Goal: Information Seeking & Learning: Learn about a topic

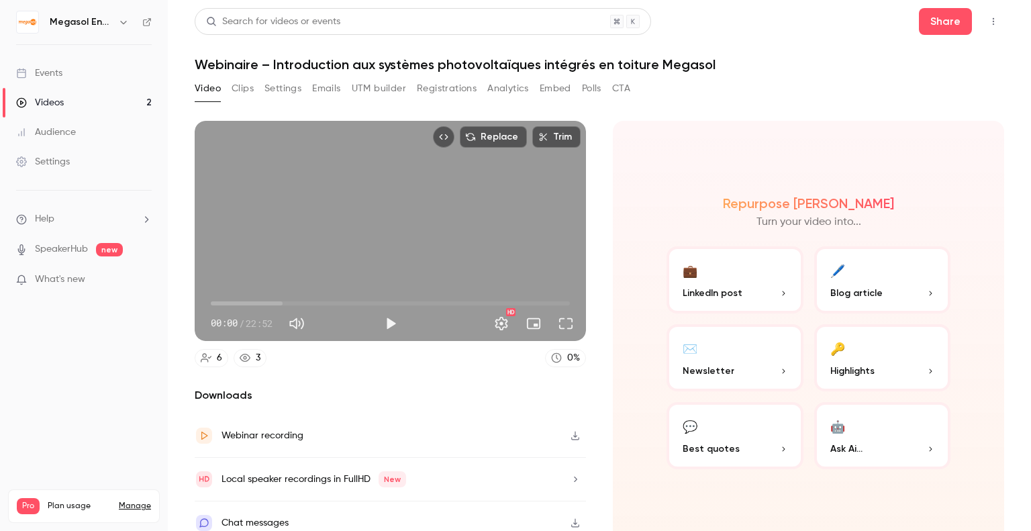
click at [282, 299] on span "00:00" at bounding box center [390, 303] width 359 height 21
click at [312, 301] on span "04:35" at bounding box center [390, 303] width 359 height 21
click at [338, 301] on span "08:11" at bounding box center [390, 303] width 359 height 21
click at [367, 307] on span "08:11" at bounding box center [390, 303] width 359 height 21
click at [405, 300] on span "10:06" at bounding box center [390, 303] width 359 height 21
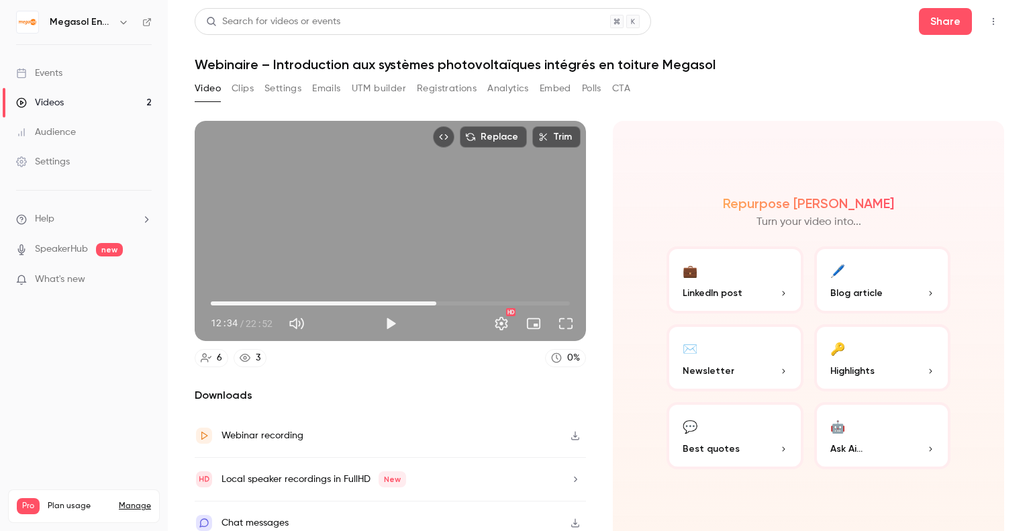
click at [433, 297] on span "14:21" at bounding box center [390, 303] width 359 height 21
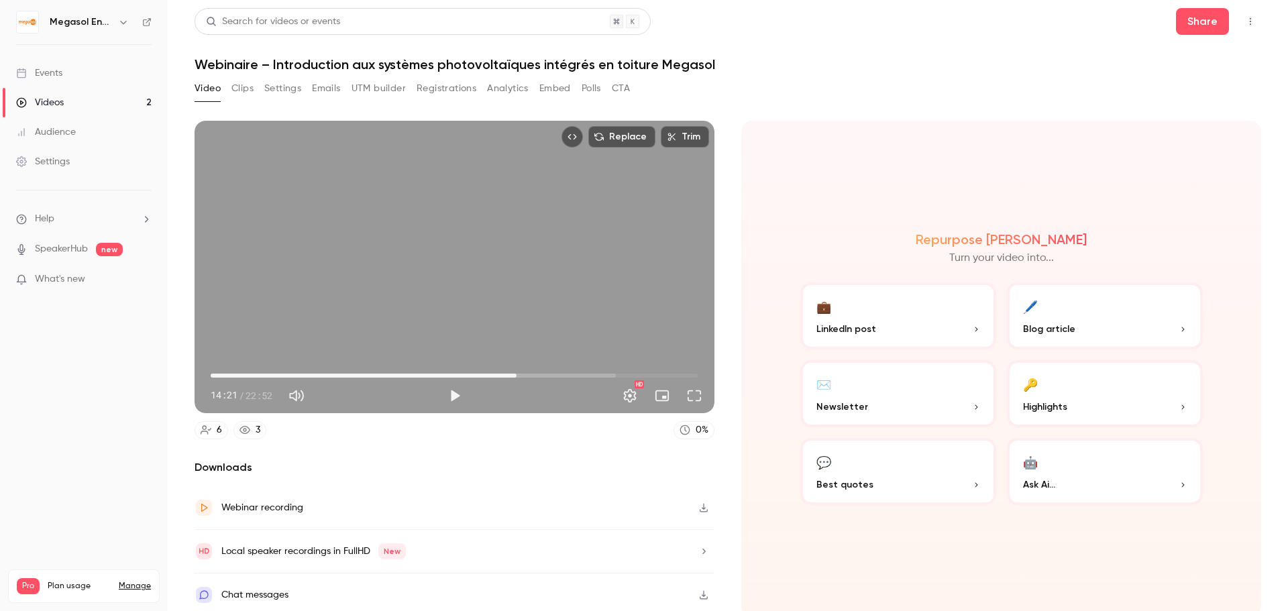
click at [481, 278] on div "Replace Trim 14:21 14:21 / 22:52 HD" at bounding box center [455, 267] width 520 height 293
type input "*****"
click at [296, 397] on button "Mute" at bounding box center [296, 396] width 27 height 27
type input "*"
drag, startPoint x: 512, startPoint y: 374, endPoint x: 522, endPoint y: 374, distance: 10.1
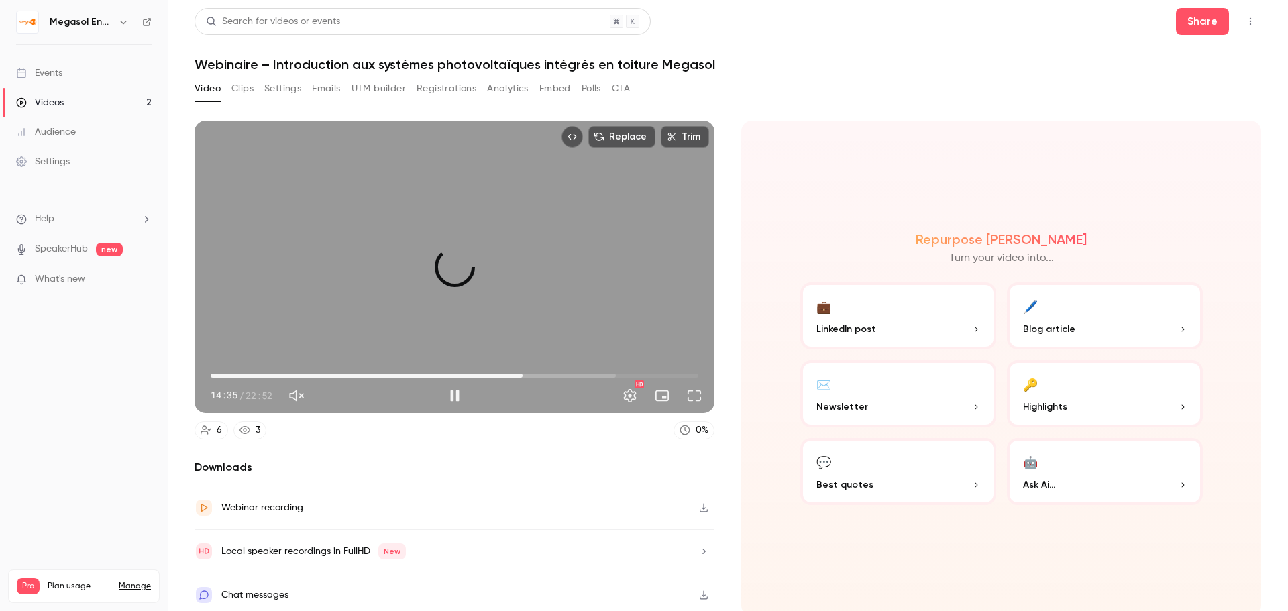
click at [522, 374] on span "14:37" at bounding box center [523, 376] width 4 height 4
click at [695, 395] on button "Full screen" at bounding box center [694, 396] width 27 height 27
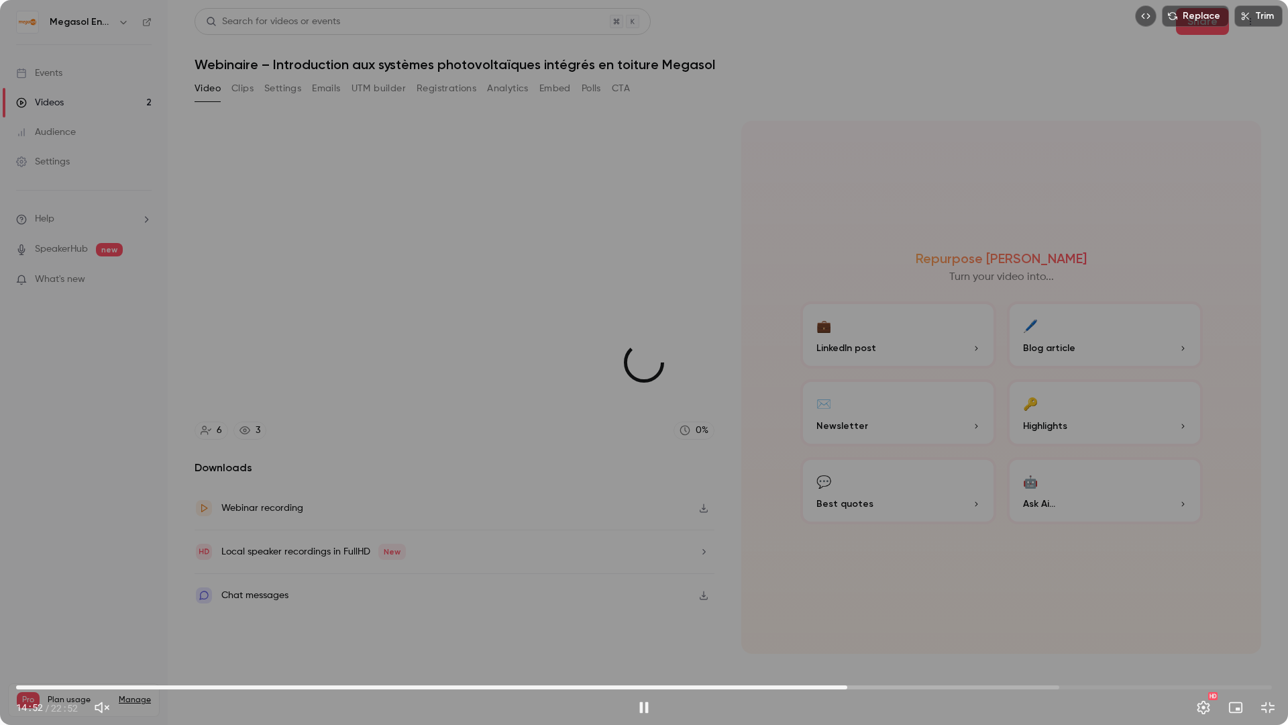
click at [848, 530] on span "15:08" at bounding box center [644, 686] width 1256 height 21
click at [892, 530] on span "15:56" at bounding box center [644, 686] width 1256 height 21
click at [939, 530] on span "16:13" at bounding box center [644, 686] width 1256 height 21
click at [987, 530] on span "16:48" at bounding box center [644, 686] width 1256 height 21
drag, startPoint x: 1048, startPoint y: 688, endPoint x: 1093, endPoint y: 687, distance: 44.3
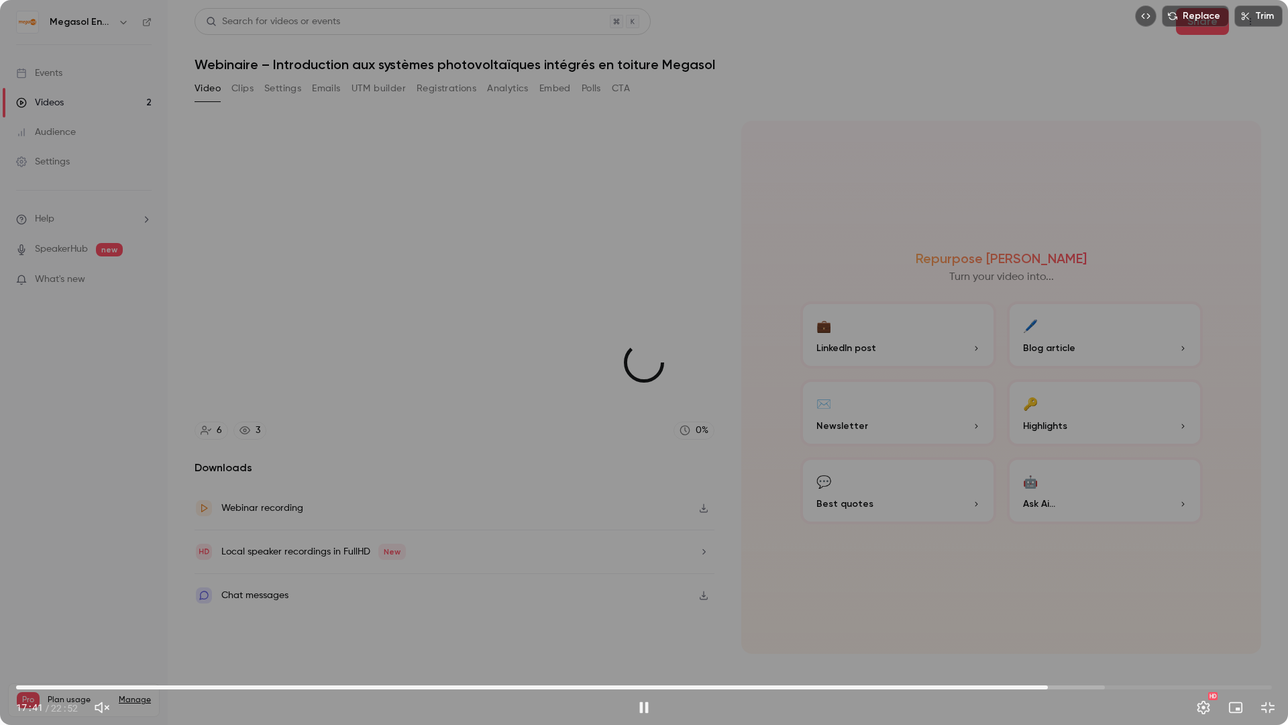
click at [1030, 530] on span "18:47" at bounding box center [644, 686] width 1256 height 21
click at [1030, 530] on span "18:54" at bounding box center [644, 686] width 1256 height 21
drag, startPoint x: 80, startPoint y: 692, endPoint x: 0, endPoint y: 687, distance: 80.0
click at [0, 530] on div "00:00 18:54 / 22:52 HD" at bounding box center [644, 696] width 1288 height 56
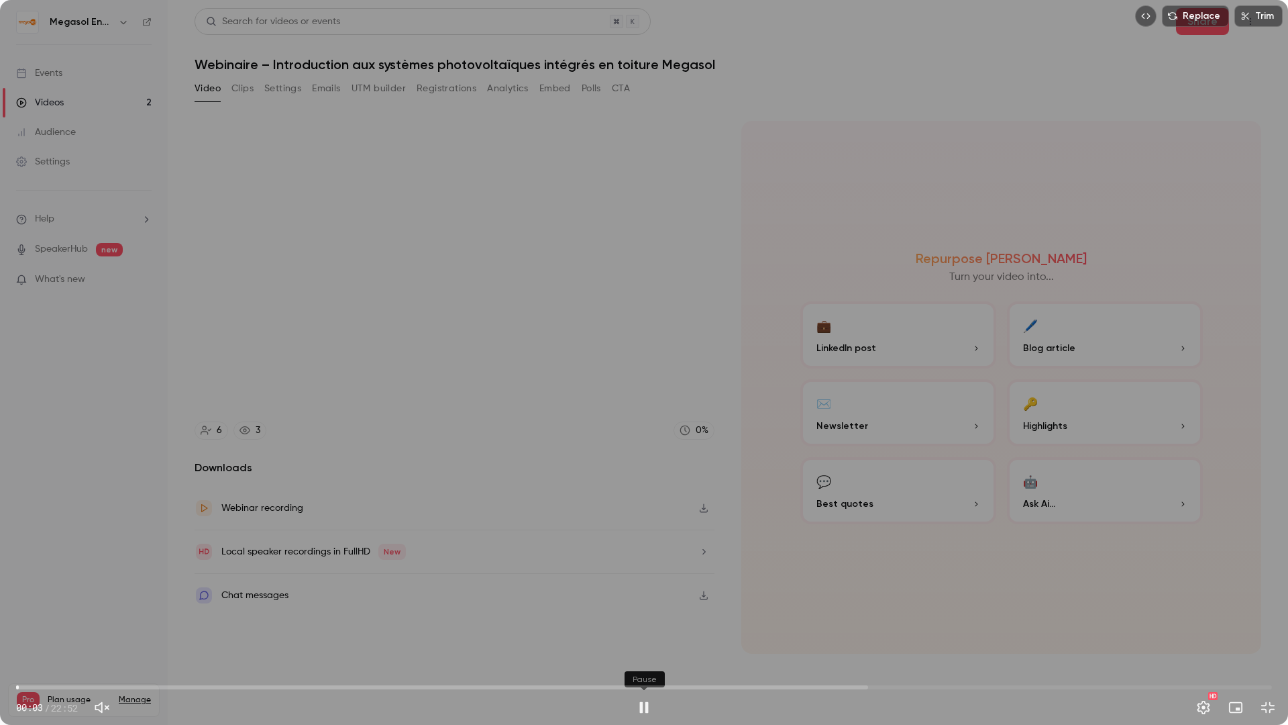
click at [654, 530] on button "Pause" at bounding box center [644, 707] width 27 height 27
click at [1030, 530] on button "Exit full screen" at bounding box center [1268, 707] width 27 height 27
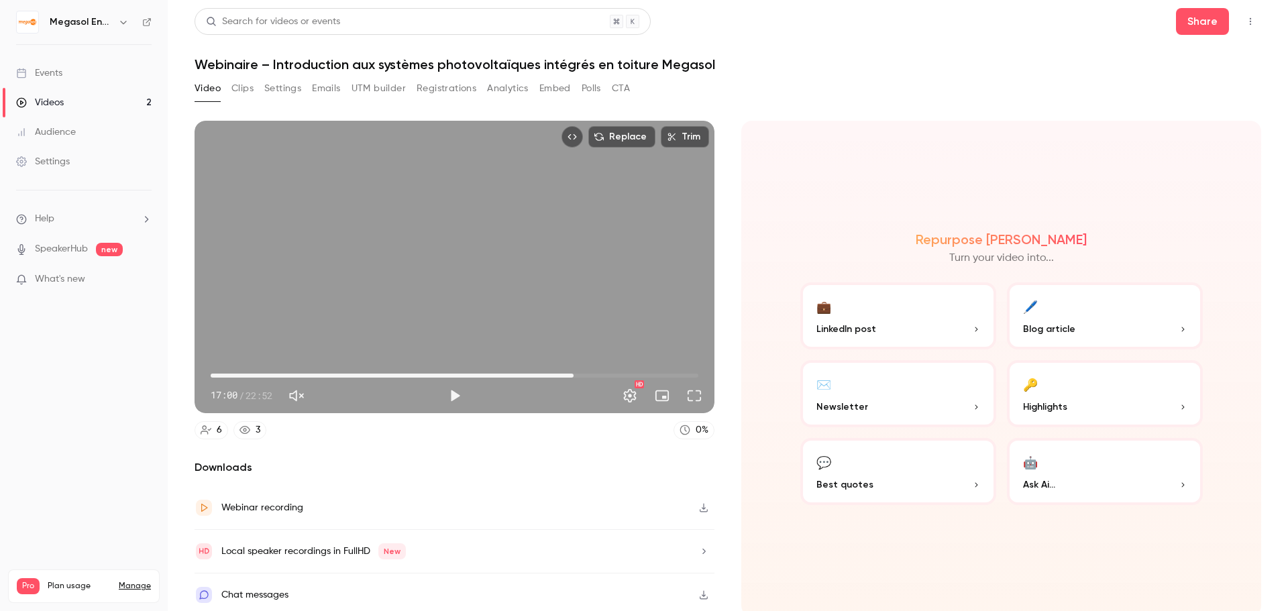
click at [570, 376] on span "17:00" at bounding box center [455, 375] width 488 height 21
drag, startPoint x: 583, startPoint y: 376, endPoint x: 667, endPoint y: 378, distance: 83.9
click at [667, 378] on span "21:35" at bounding box center [455, 375] width 488 height 21
drag, startPoint x: 674, startPoint y: 377, endPoint x: 685, endPoint y: 377, distance: 10.7
click at [685, 377] on span "22:26" at bounding box center [455, 375] width 488 height 21
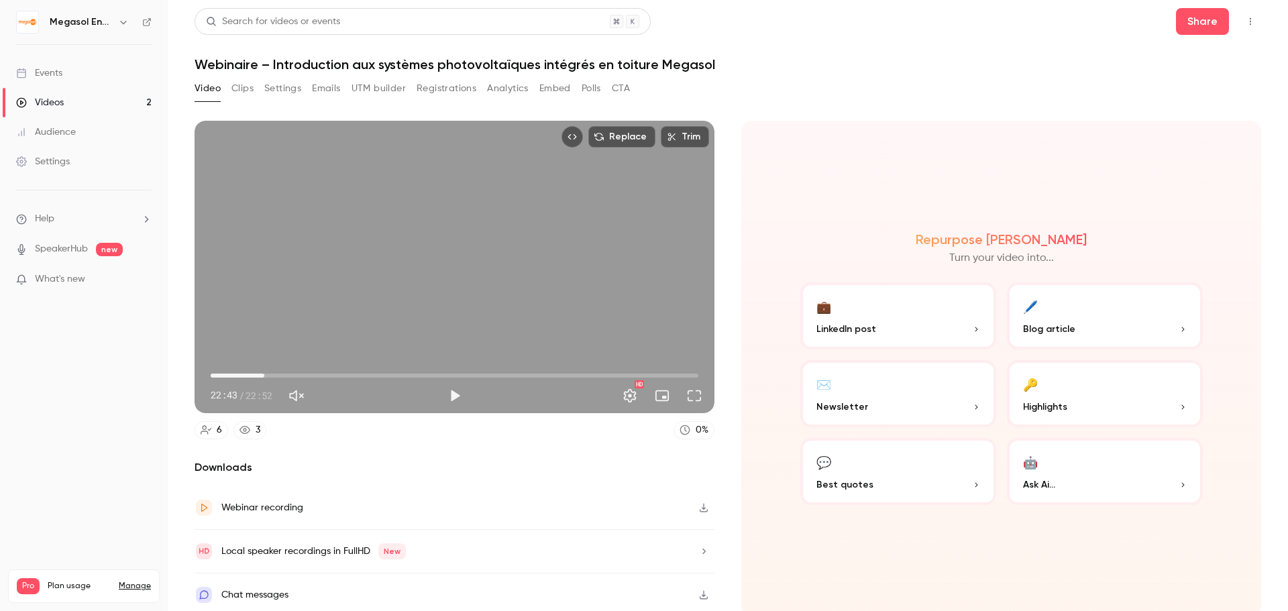
type input "*"
drag, startPoint x: 688, startPoint y: 376, endPoint x: 156, endPoint y: 376, distance: 531.5
click at [156, 376] on div "Megasol Energie AG Events Videos 2 Audience Settings Help SpeakerHub new What's…" at bounding box center [644, 305] width 1288 height 611
click at [796, 530] on div "Repurpose Ai Turn your video into... 💼 LinkedIn post 🖊️ Blog article ✉️ Newslet…" at bounding box center [1002, 369] width 520 height 496
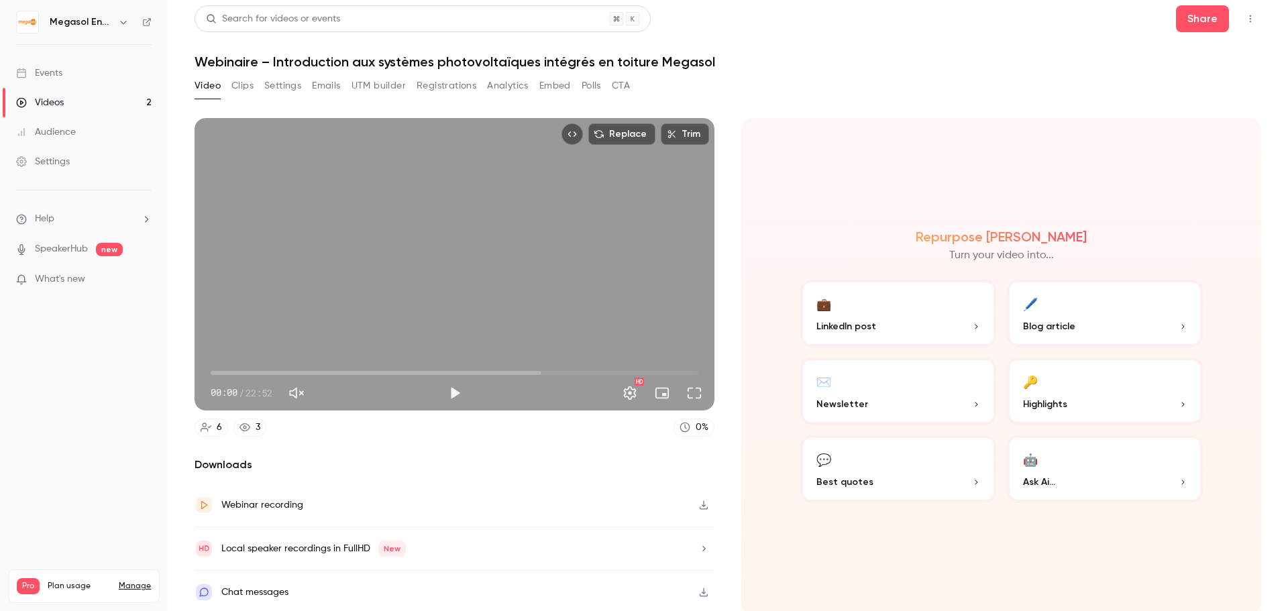
click at [700, 501] on icon "button" at bounding box center [704, 505] width 8 height 9
click at [346, 530] on div "Chat messages" at bounding box center [455, 592] width 520 height 43
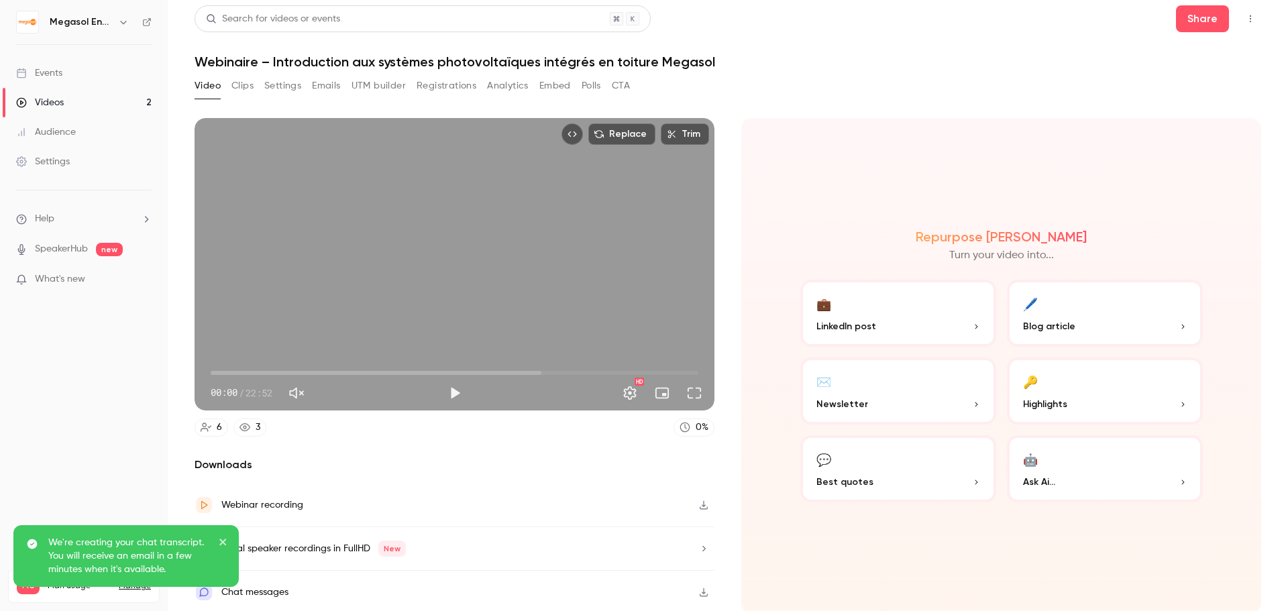
click at [84, 134] on link "Audience" at bounding box center [84, 132] width 168 height 30
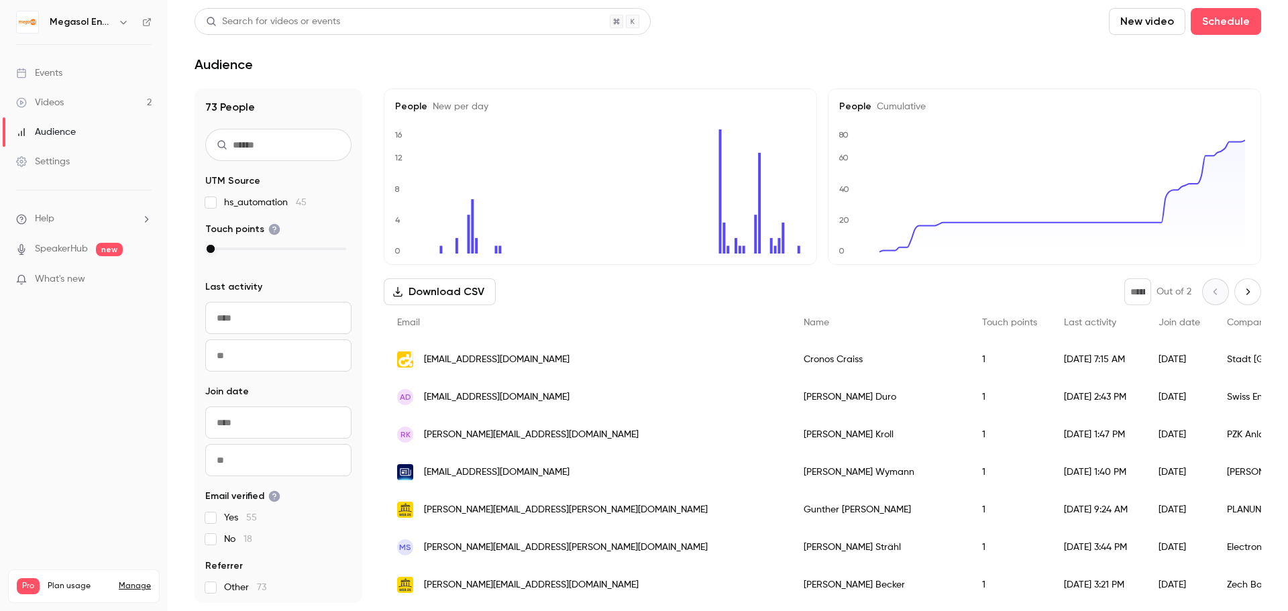
click at [66, 109] on link "Videos 2" at bounding box center [84, 103] width 168 height 30
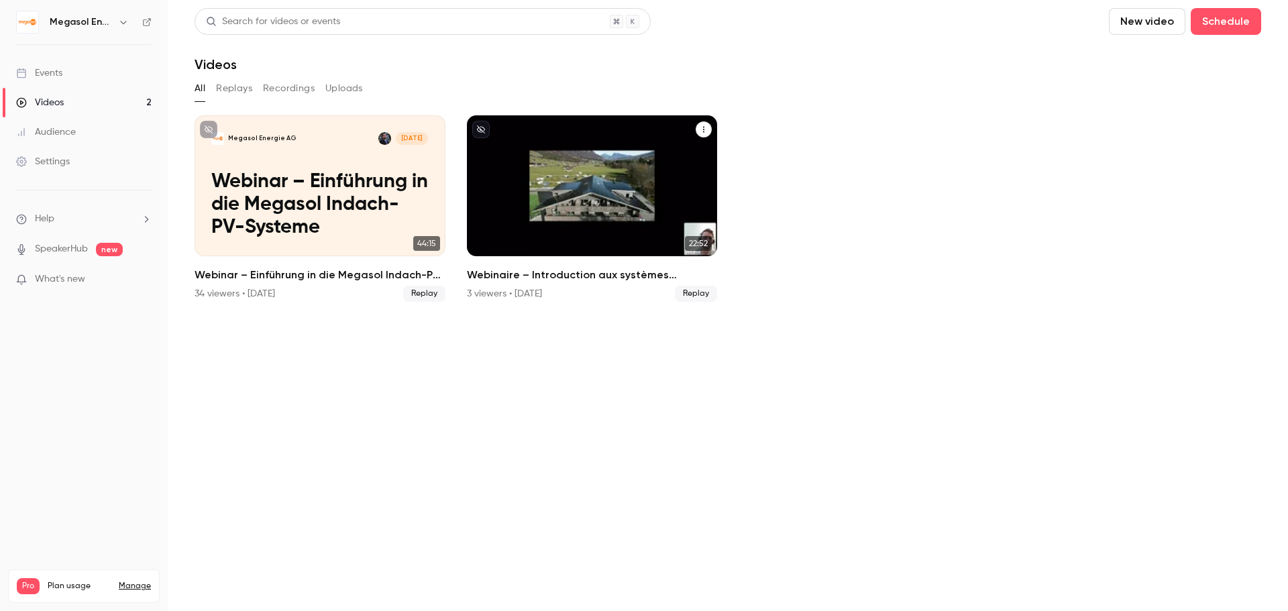
click at [582, 281] on h2 "Webinaire – Introduction aux systèmes photovoltaïques intégrés en toiture Megas…" at bounding box center [592, 275] width 251 height 16
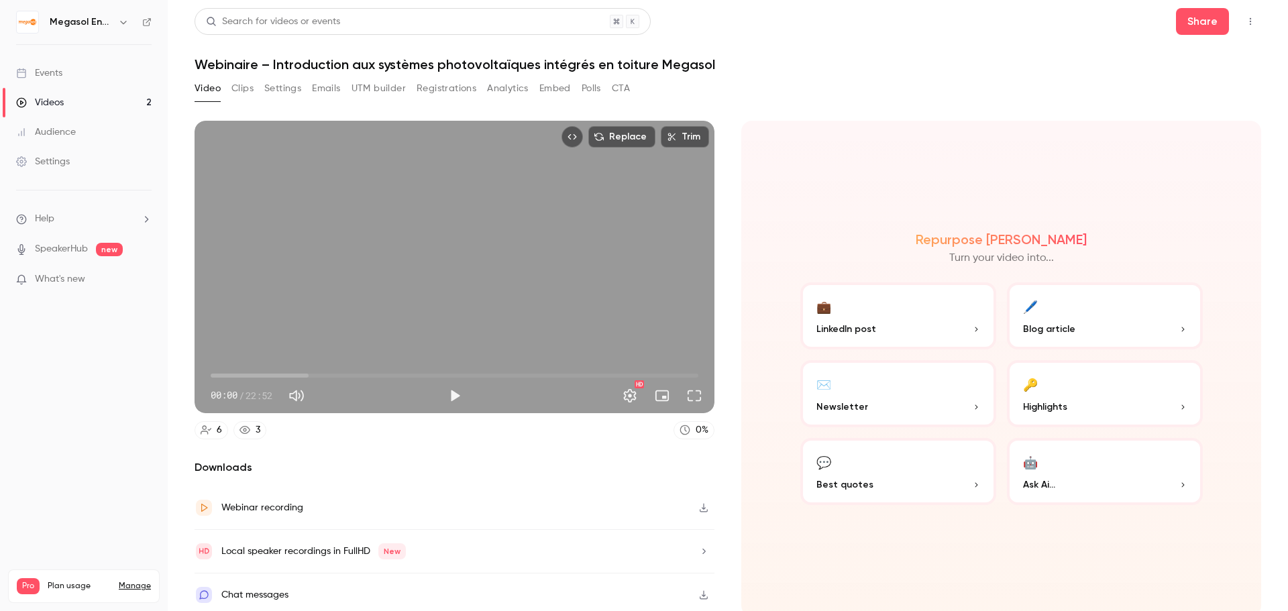
click at [446, 90] on button "Registrations" at bounding box center [447, 88] width 60 height 21
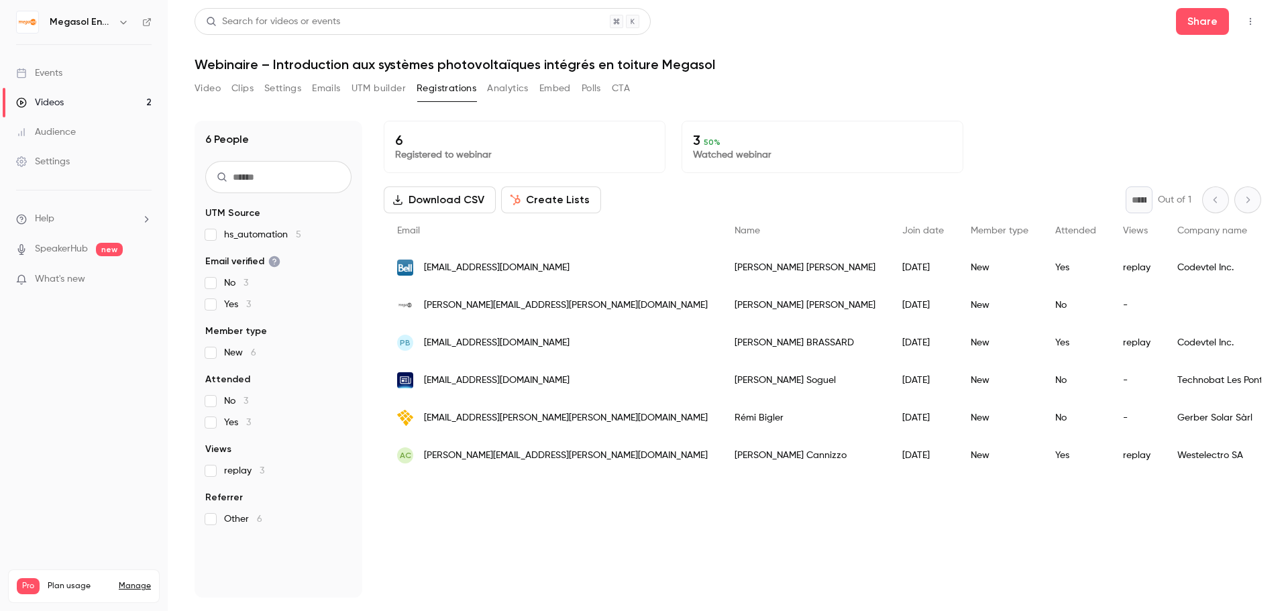
click at [560, 87] on button "Embed" at bounding box center [556, 88] width 32 height 21
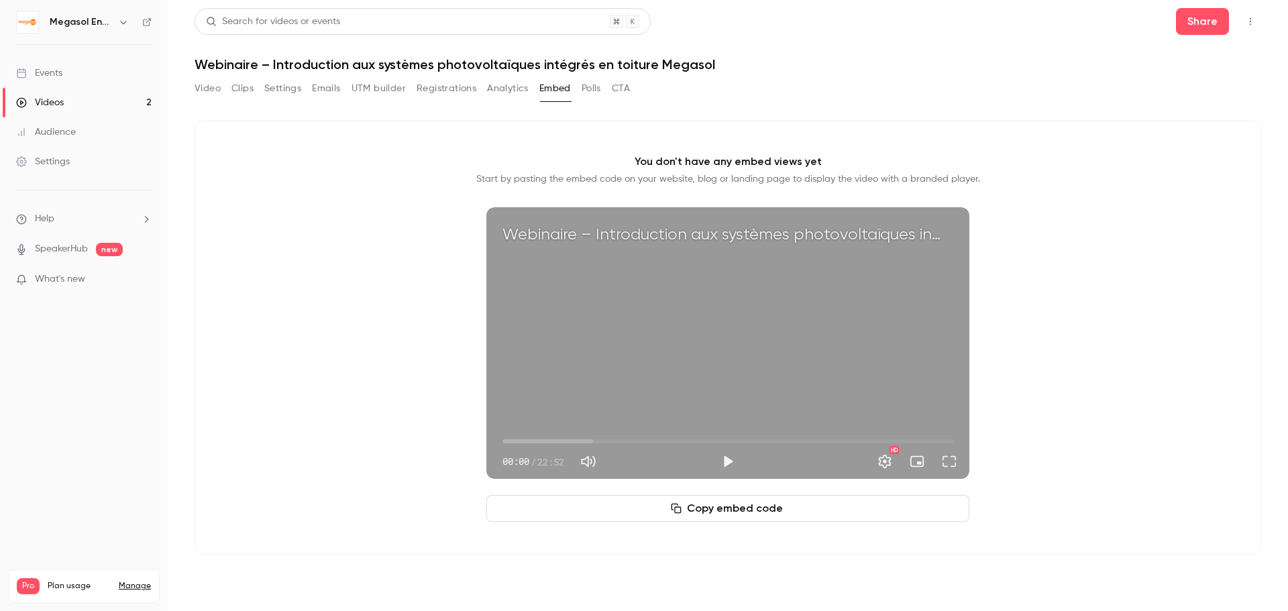
click at [381, 89] on button "UTM builder" at bounding box center [379, 88] width 54 height 21
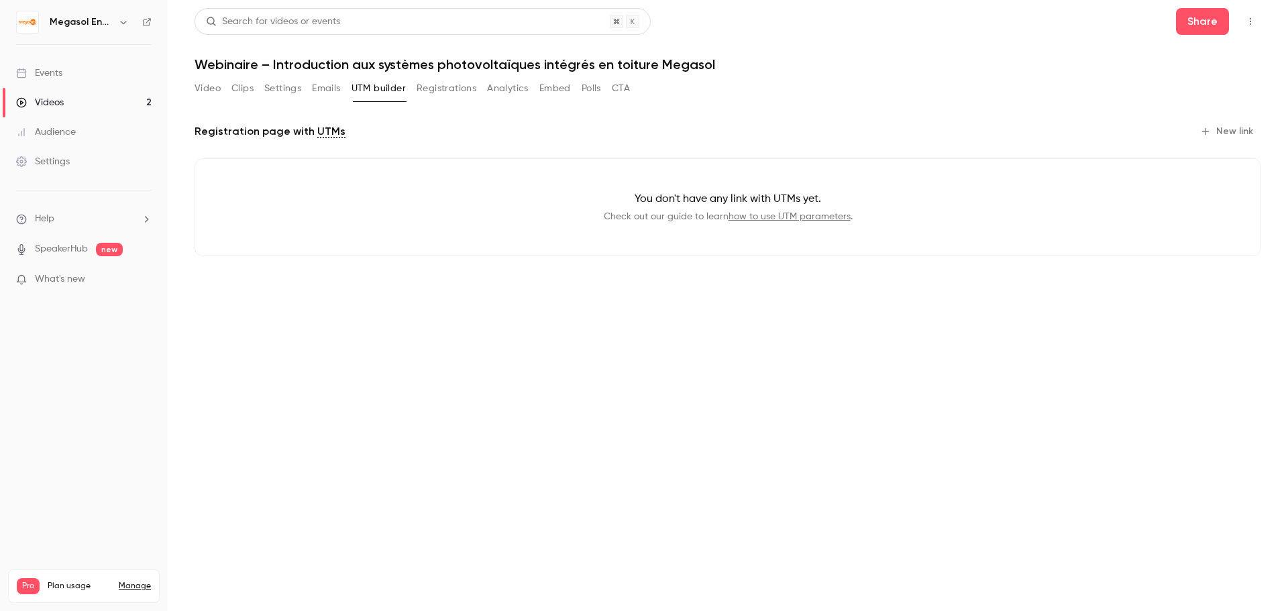
click at [347, 91] on div "Video Clips Settings Emails UTM builder Registrations Analytics Embed Polls CTA" at bounding box center [413, 88] width 436 height 21
click at [336, 88] on button "Emails" at bounding box center [326, 88] width 28 height 21
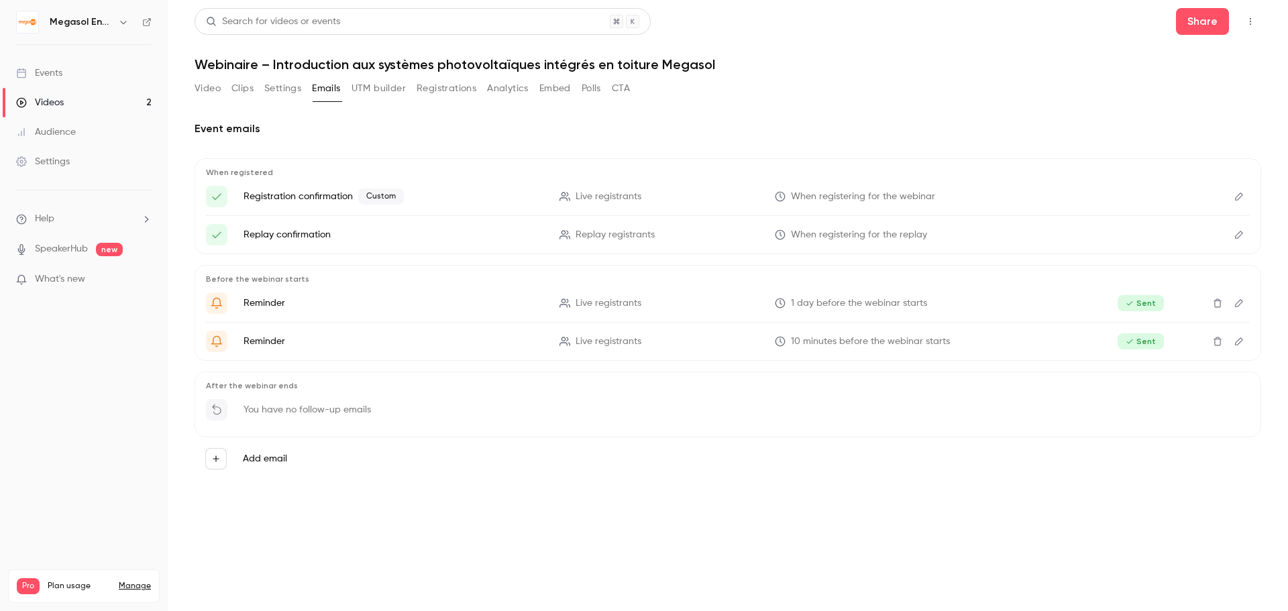
click at [119, 96] on link "Videos 2" at bounding box center [84, 103] width 168 height 30
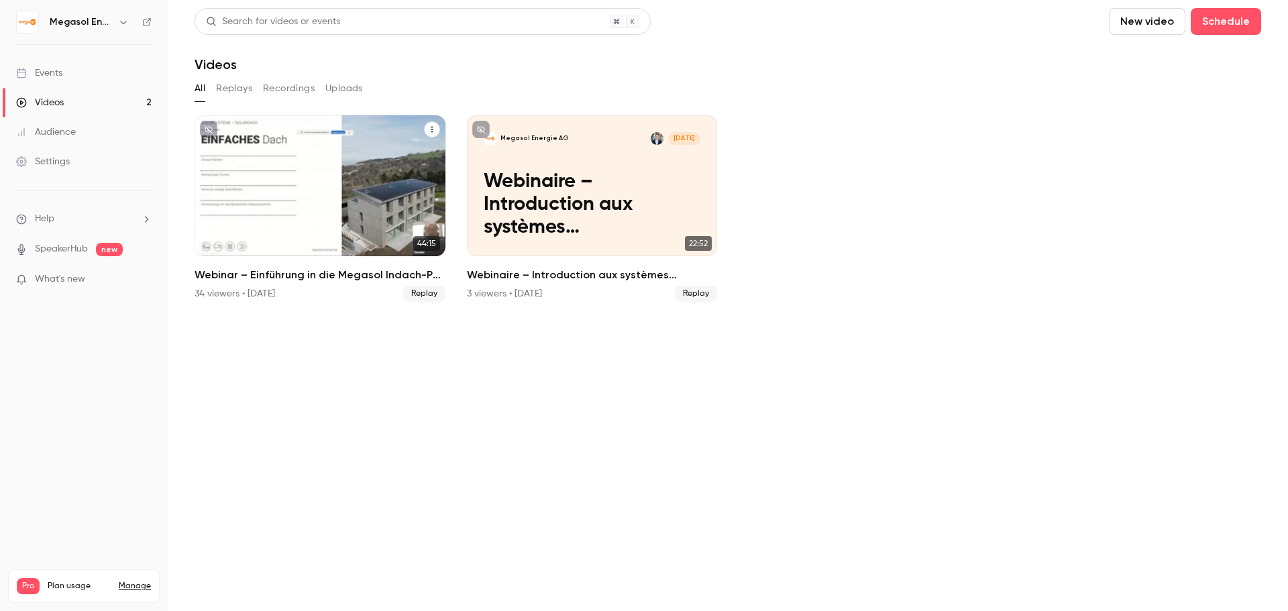
click at [273, 179] on p "Webinar – Einführung in die Megasol Indach-PV-Systeme" at bounding box center [319, 205] width 217 height 68
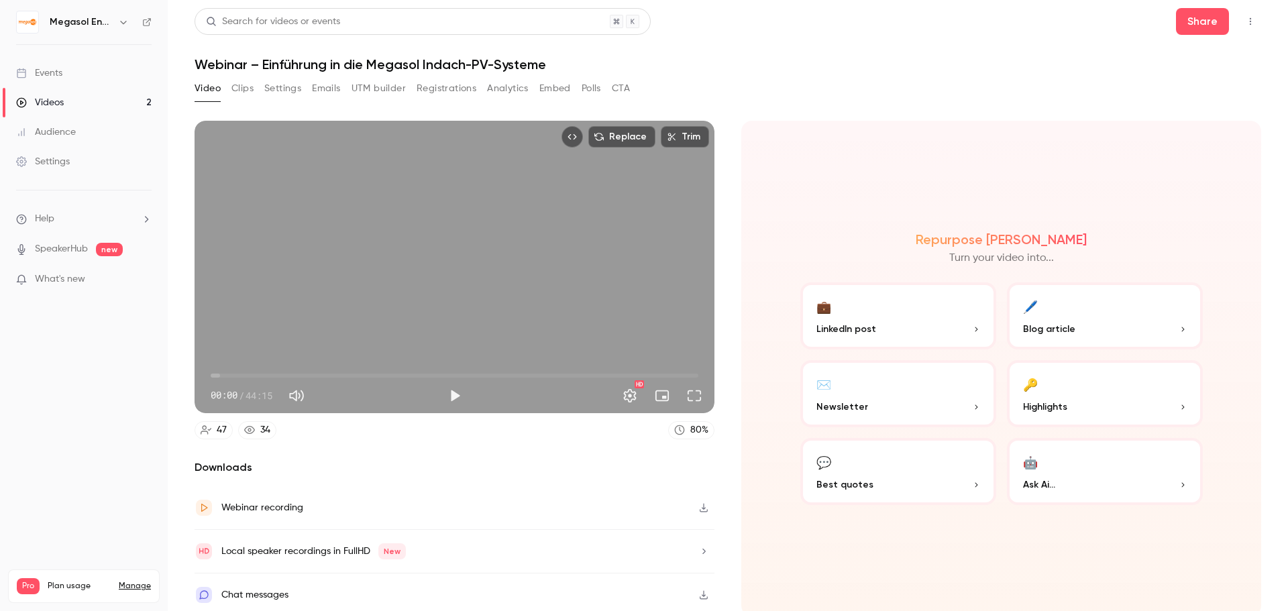
click at [325, 87] on button "Emails" at bounding box center [326, 88] width 28 height 21
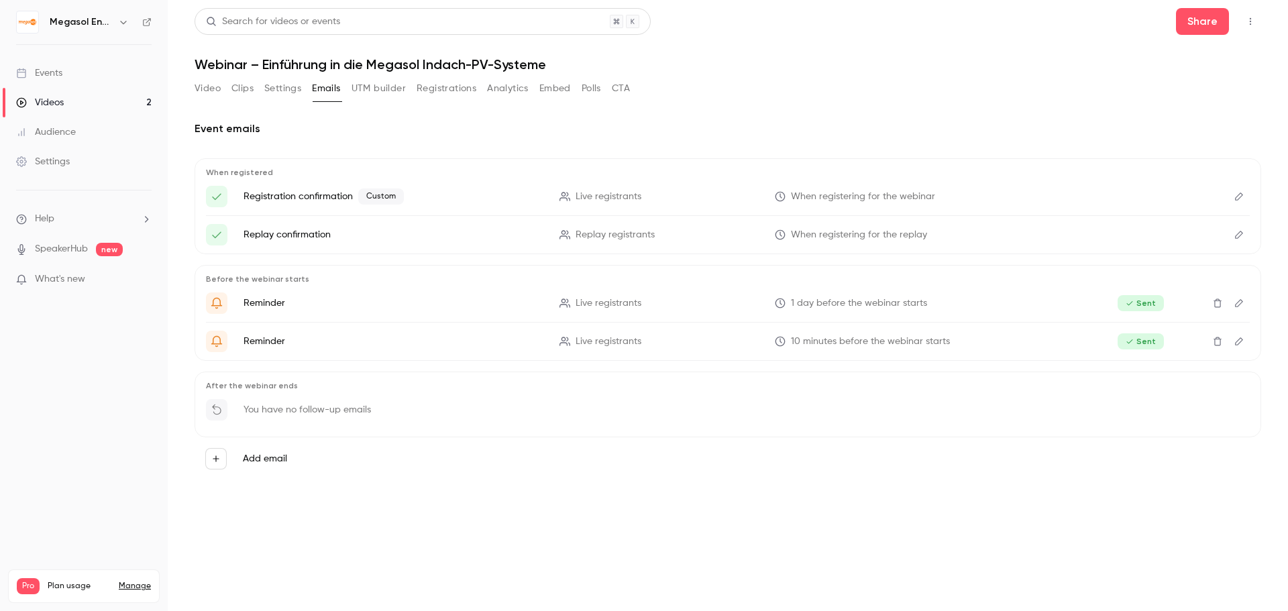
click at [355, 413] on p "You have no follow-up emails" at bounding box center [308, 409] width 128 height 13
click at [452, 89] on button "Registrations" at bounding box center [447, 88] width 60 height 21
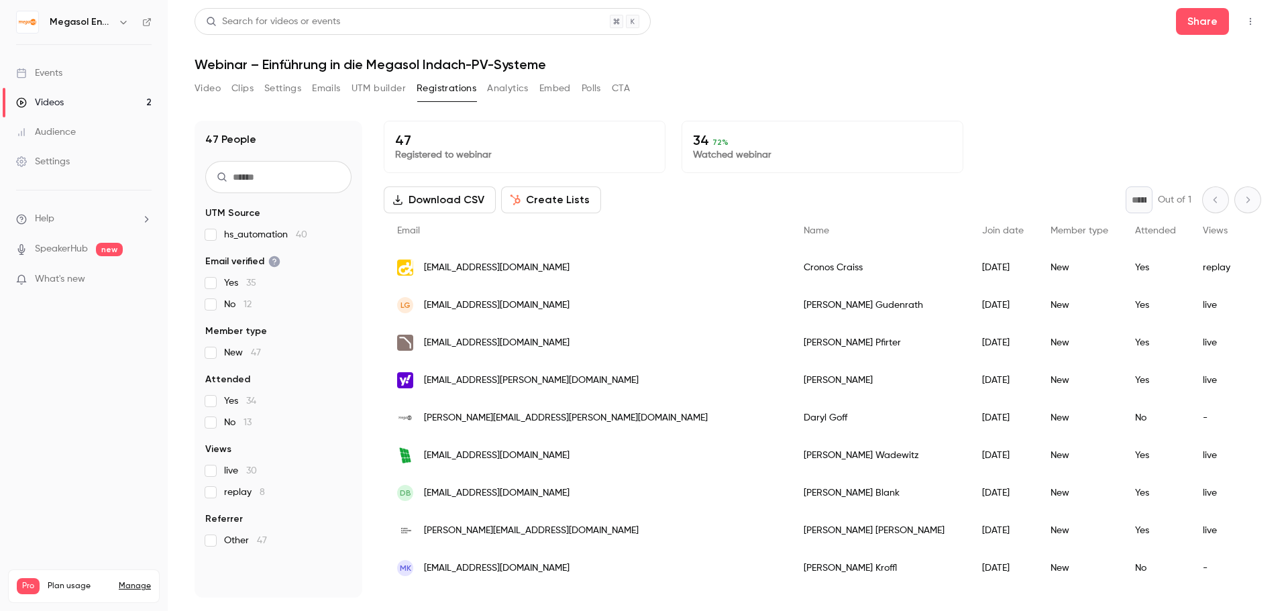
click at [125, 107] on link "Videos 2" at bounding box center [84, 103] width 168 height 30
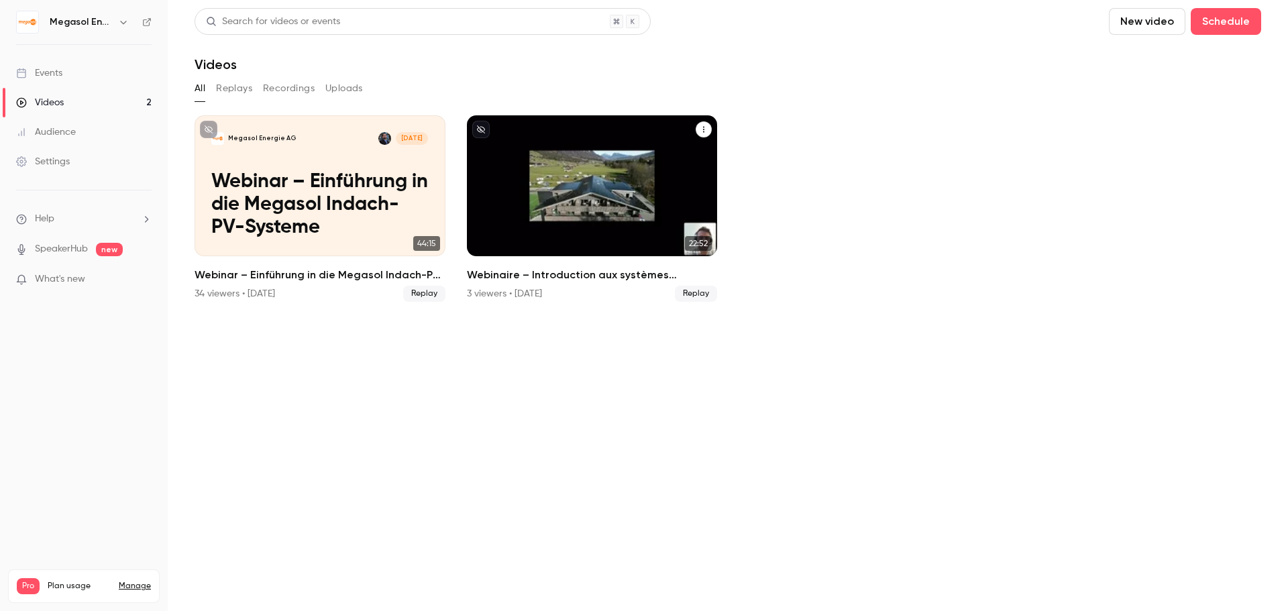
click at [586, 175] on p "Webinaire – Introduction aux systèmes photovoltaïques intégrés en toiture Megas…" at bounding box center [592, 205] width 217 height 68
